Goal: Task Accomplishment & Management: Complete application form

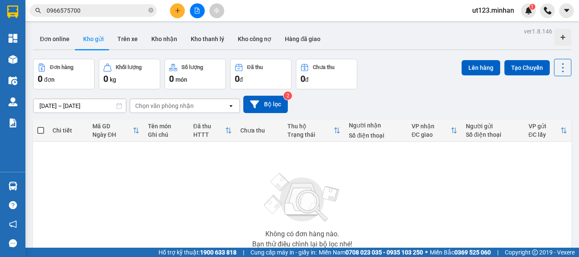
click at [176, 10] on icon "plus" at bounding box center [178, 11] width 6 height 6
click at [203, 31] on div "Tạo đơn hàng" at bounding box center [210, 31] width 37 height 9
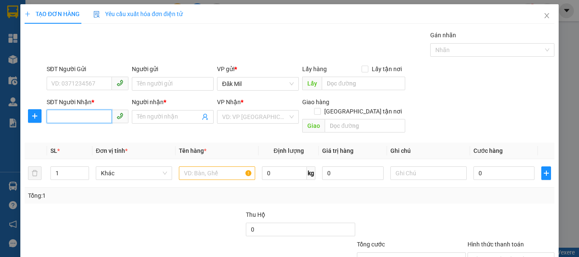
click at [68, 117] on input "SĐT Người Nhận *" at bounding box center [79, 117] width 65 height 14
type input "0909592774"
click at [110, 134] on div "0909592774 - JELYY SIN" at bounding box center [86, 133] width 71 height 9
type input "JELYY SIN"
checkbox input "true"
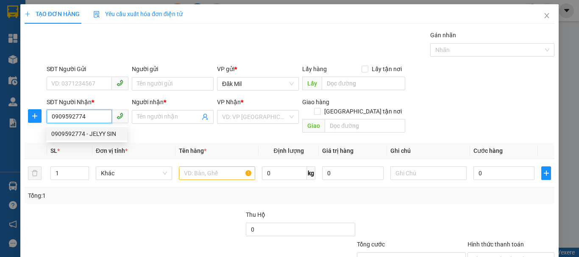
type input "190B ĐƯỜNG 16A,KP11,BHH A [GEOGRAPHIC_DATA]"
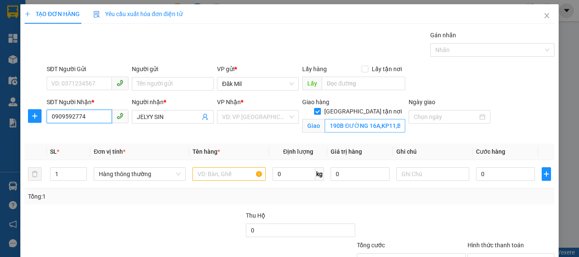
type input "0909592774"
click at [337, 119] on input "190B ĐƯỜNG 16A,KP11,BHH A [GEOGRAPHIC_DATA]" at bounding box center [365, 126] width 81 height 14
type input "[STREET_ADDRESS] TÂN"
click at [236, 180] on input "text" at bounding box center [228, 174] width 73 height 14
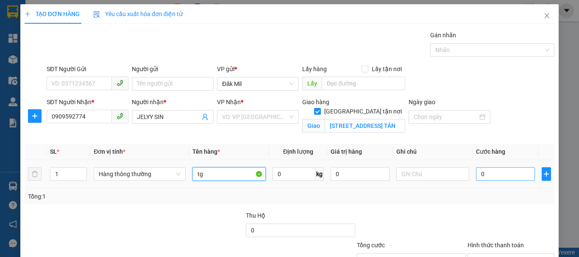
type input "tg"
click at [518, 178] on input "0" at bounding box center [505, 174] width 58 height 14
type input "1"
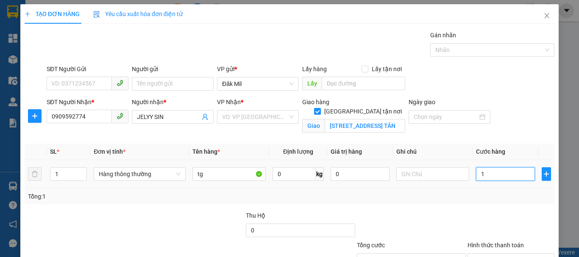
type input "14"
type input "140"
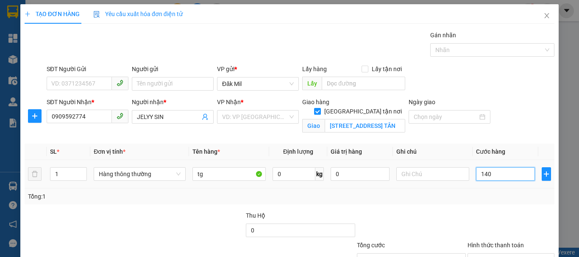
type input "140"
type input "140.000"
click at [409, 174] on input "text" at bounding box center [432, 174] width 73 height 14
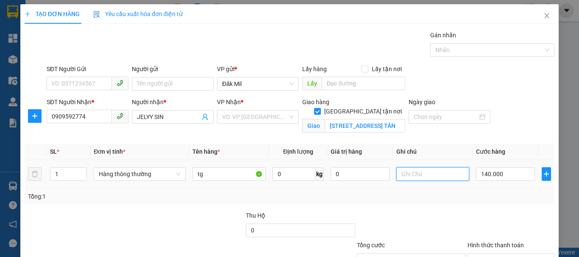
type input "d"
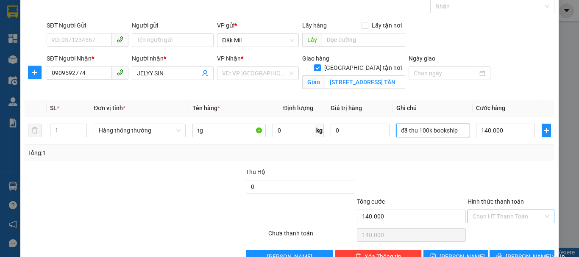
scroll to position [67, 0]
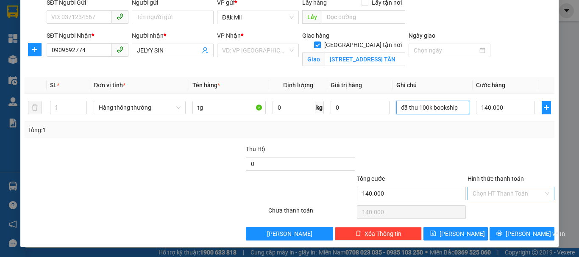
type input "đã thu 100k bookship"
click at [501, 198] on input "Hình thức thanh toán" at bounding box center [508, 193] width 71 height 13
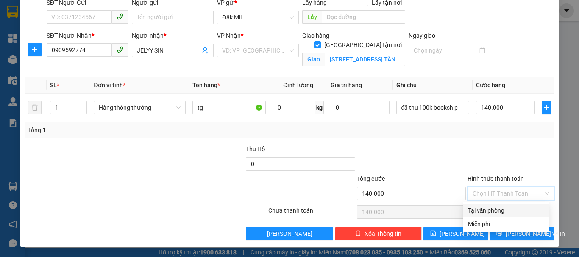
click at [507, 207] on div "Tại văn phòng" at bounding box center [506, 210] width 76 height 9
type input "0"
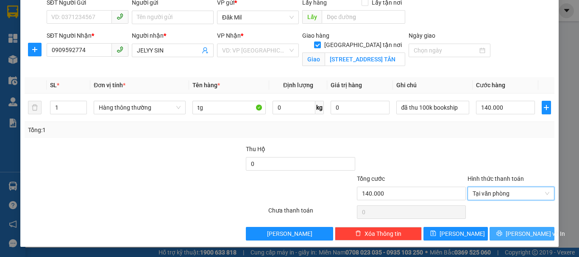
click at [516, 234] on span "[PERSON_NAME] và In" at bounding box center [535, 233] width 59 height 9
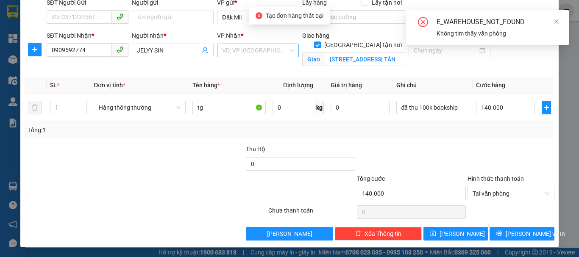
click at [256, 49] on input "search" at bounding box center [255, 50] width 66 height 13
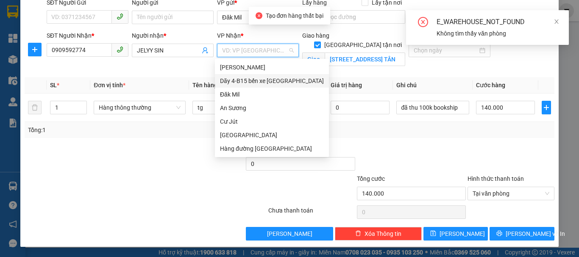
click at [278, 83] on div "Dãy 4-B15 bến xe [GEOGRAPHIC_DATA]" at bounding box center [272, 80] width 104 height 9
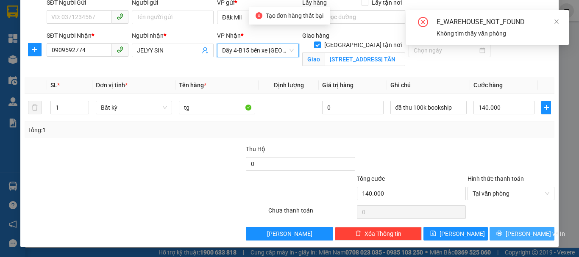
click at [511, 233] on span "[PERSON_NAME] và In" at bounding box center [535, 233] width 59 height 9
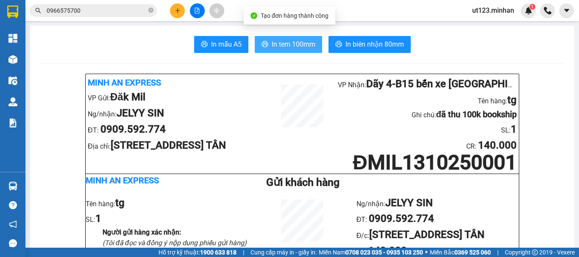
click at [287, 46] on span "In tem 100mm" at bounding box center [294, 44] width 44 height 11
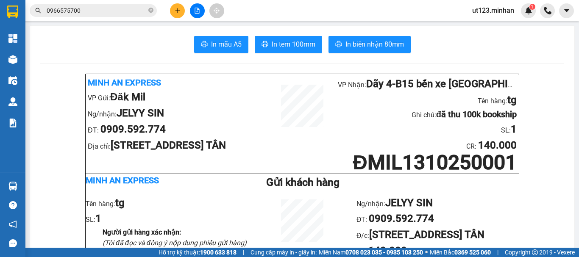
click at [166, 6] on div at bounding box center [197, 10] width 64 height 15
click at [178, 11] on icon "plus" at bounding box center [177, 10] width 5 height 0
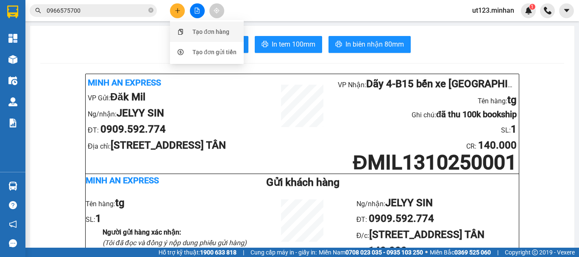
click at [192, 30] on div "Tạo đơn hàng" at bounding box center [207, 32] width 64 height 16
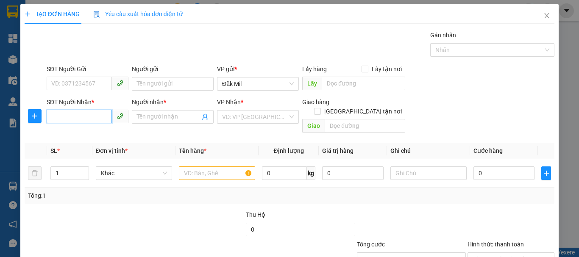
click at [95, 114] on input "SĐT Người Nhận *" at bounding box center [79, 117] width 65 height 14
type input "0909655266"
click at [98, 131] on div "0909655266 - như" at bounding box center [86, 133] width 71 height 9
type input "như"
type input "0909655266"
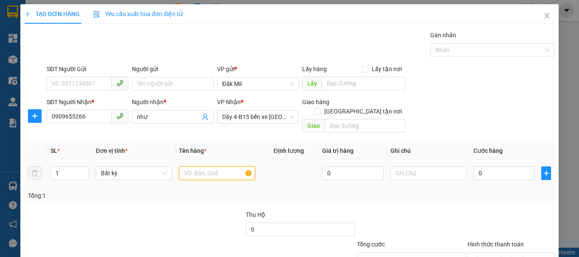
click at [217, 167] on input "text" at bounding box center [217, 174] width 76 height 14
type input "tivi"
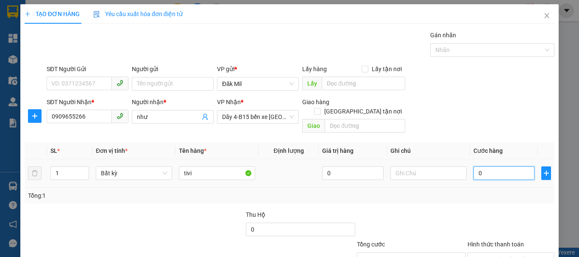
type input "1"
type input "15"
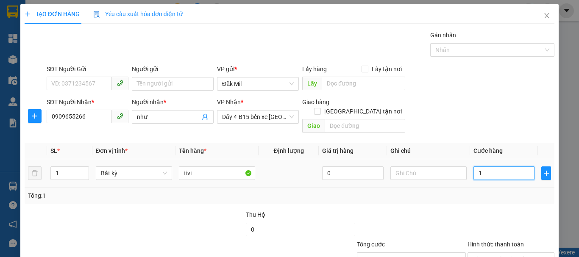
type input "15"
type input "150"
click at [500, 240] on div "Hình thức thanh toán" at bounding box center [511, 246] width 87 height 13
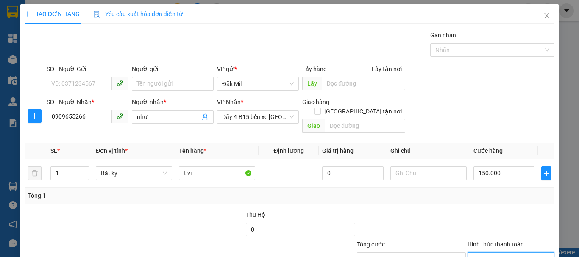
click at [502, 253] on input "Hình thức thanh toán" at bounding box center [508, 259] width 71 height 13
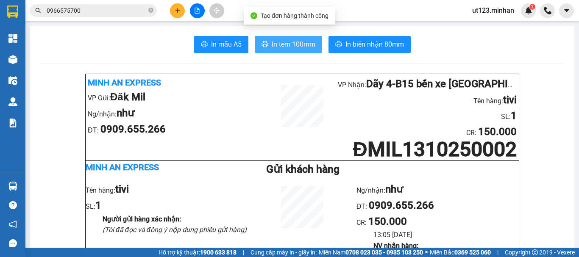
click at [275, 44] on span "In tem 100mm" at bounding box center [294, 44] width 44 height 11
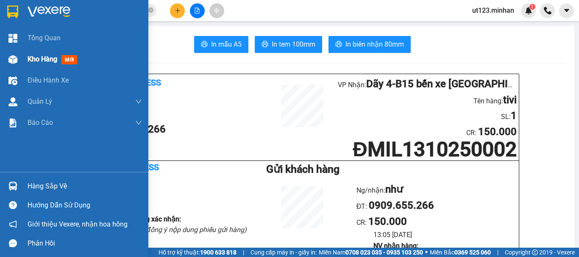
click at [14, 57] on img at bounding box center [12, 59] width 9 height 9
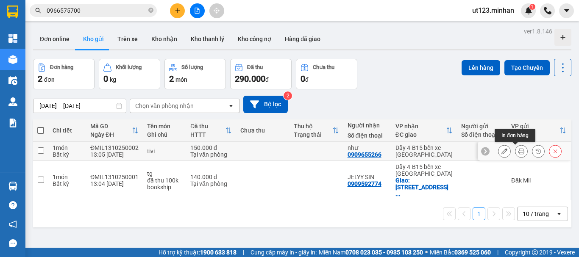
click at [504, 156] on div at bounding box center [504, 151] width 13 height 13
click at [501, 153] on icon at bounding box center [504, 151] width 6 height 6
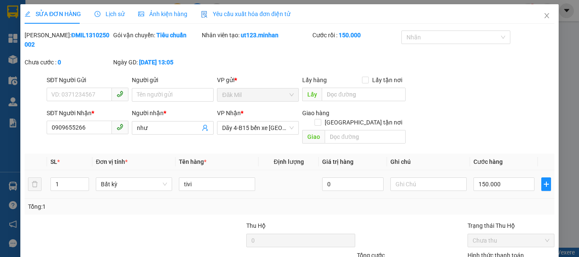
type input "0909655266"
type input "như"
type input "150.000"
click at [420, 178] on input "text" at bounding box center [428, 185] width 76 height 14
type input "k bao bể"
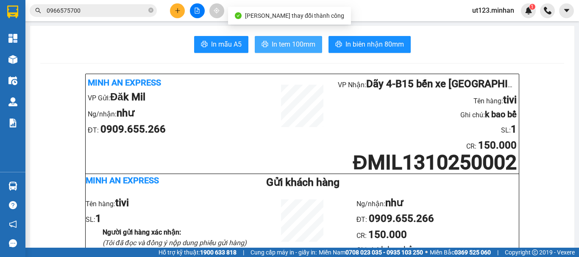
click at [280, 42] on span "In tem 100mm" at bounding box center [294, 44] width 44 height 11
